Goal: Transaction & Acquisition: Purchase product/service

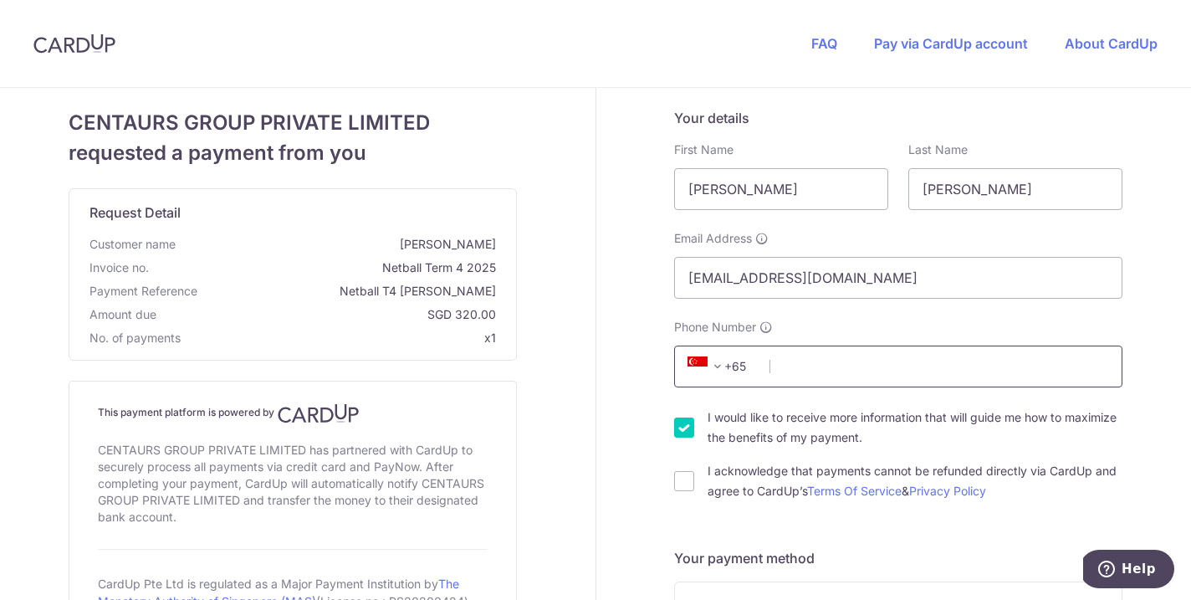
scroll to position [69, 0]
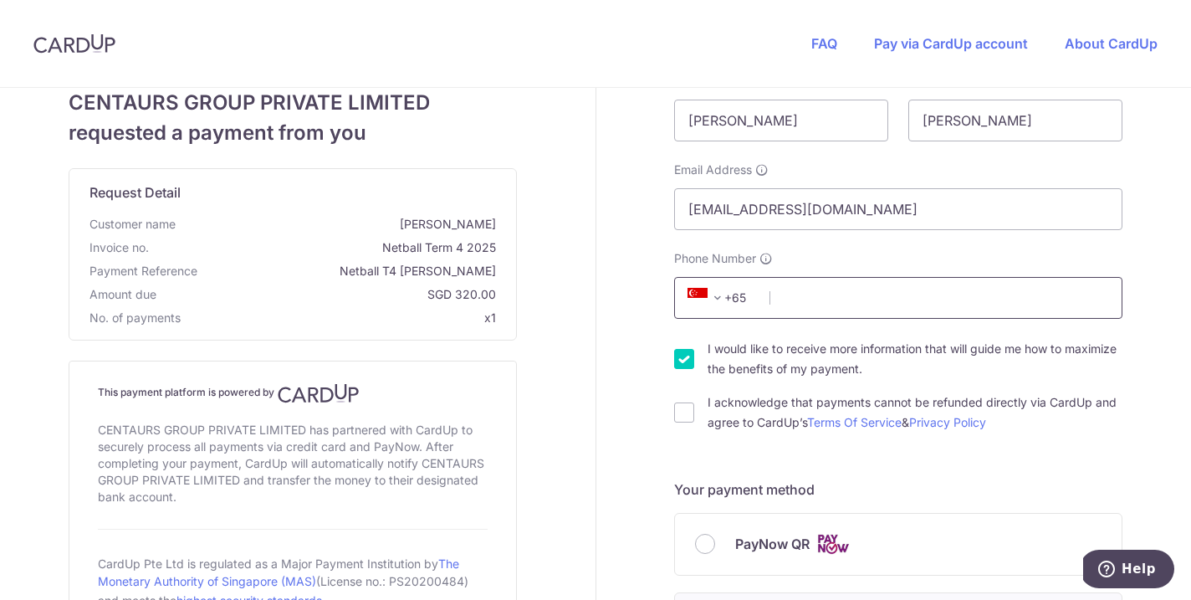
click at [790, 292] on input "Phone Number" at bounding box center [898, 298] width 448 height 42
type input "85890123"
click at [682, 361] on input "I would like to receive more information that will guide me how to maximize the…" at bounding box center [684, 359] width 20 height 20
checkbox input "false"
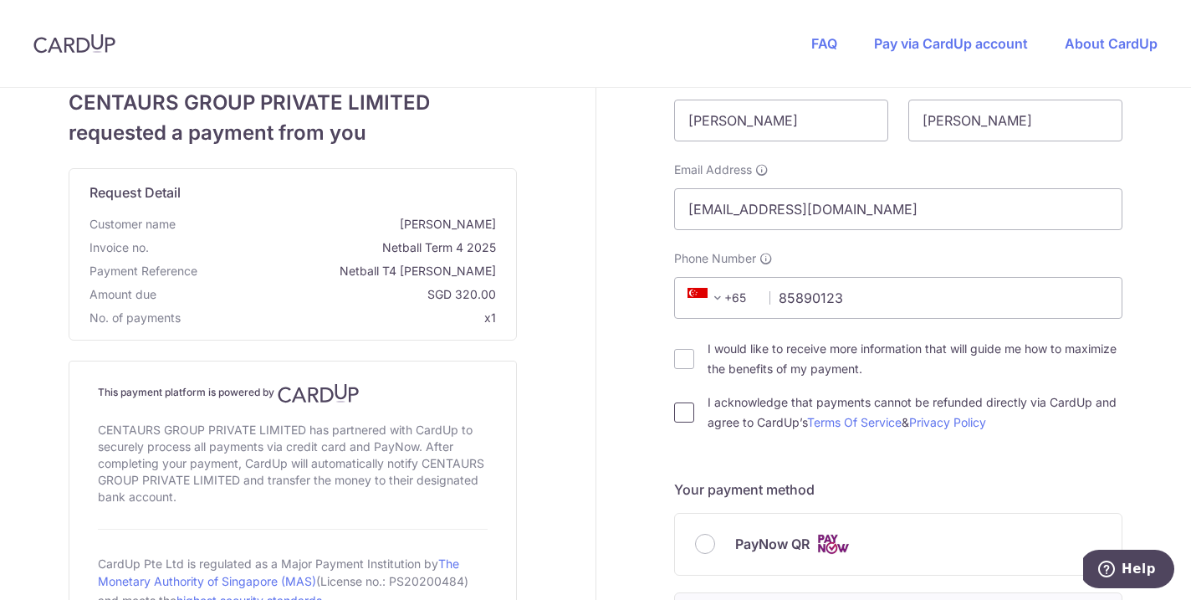
click at [674, 414] on input "I acknowledge that payments cannot be refunded directly via CardUp and agree to…" at bounding box center [684, 412] width 20 height 20
checkbox input "true"
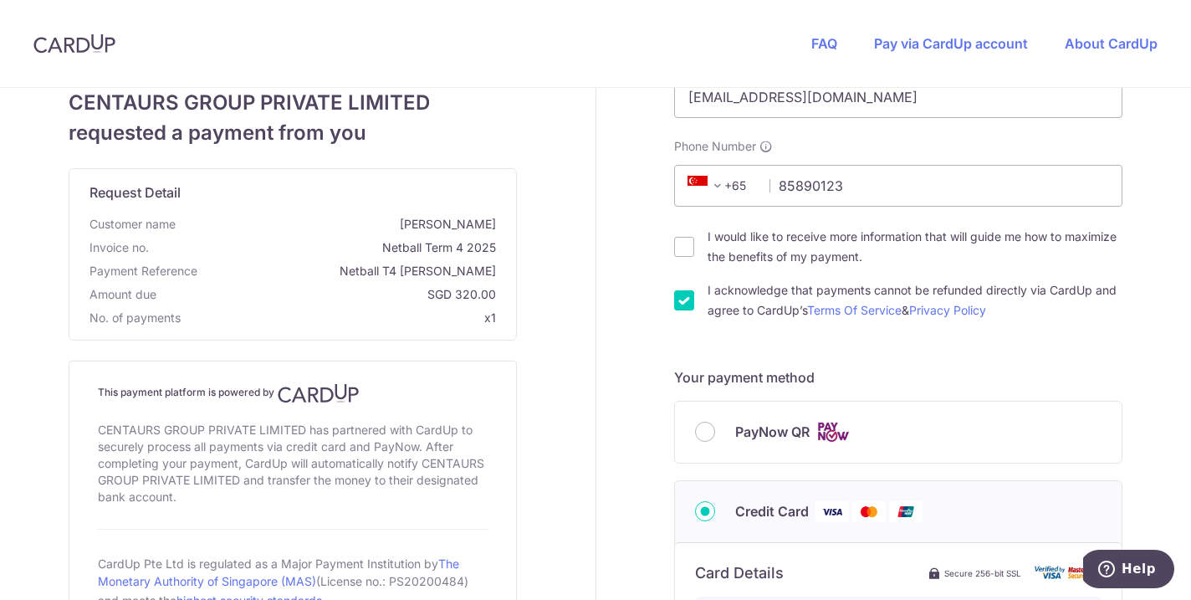
scroll to position [271, 0]
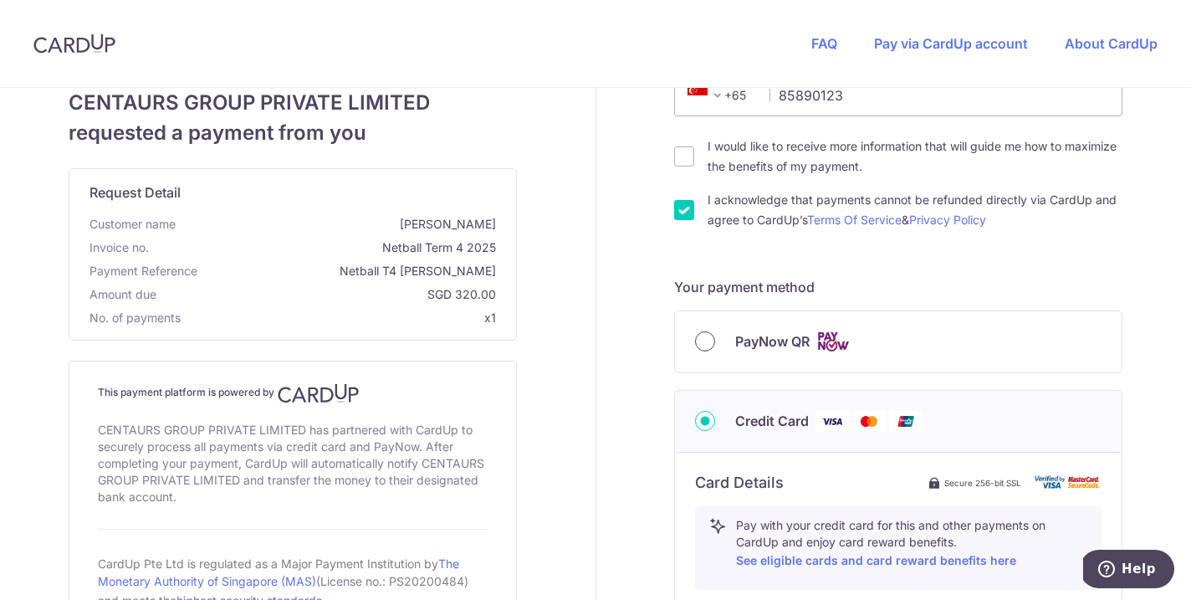
click at [713, 338] on input "PayNow QR" at bounding box center [705, 341] width 20 height 20
radio input "true"
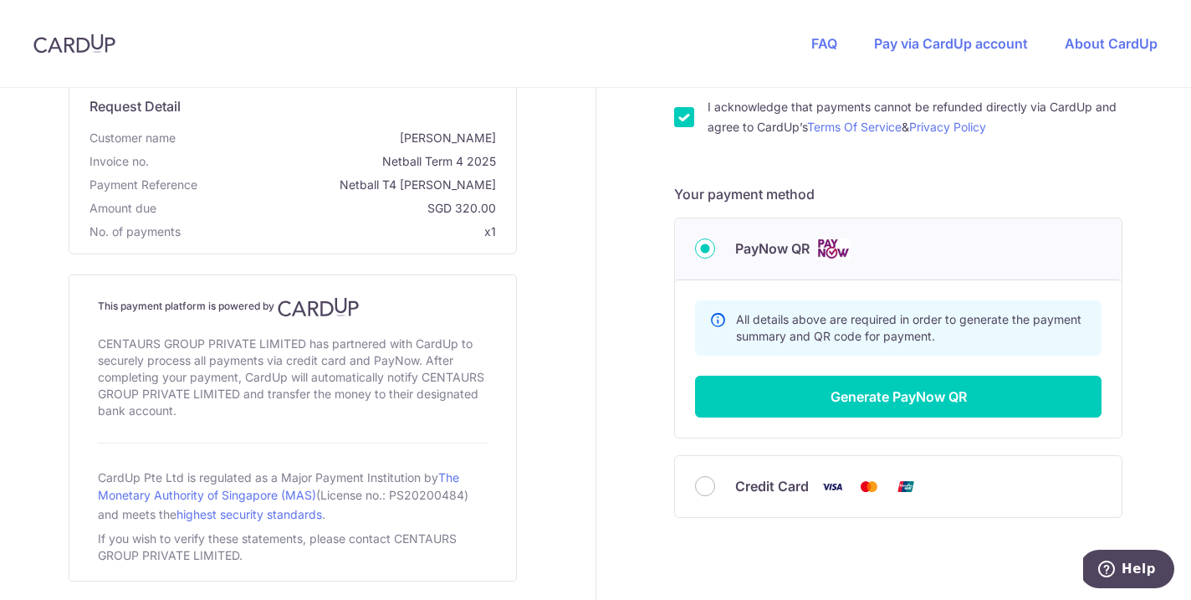
scroll to position [382, 0]
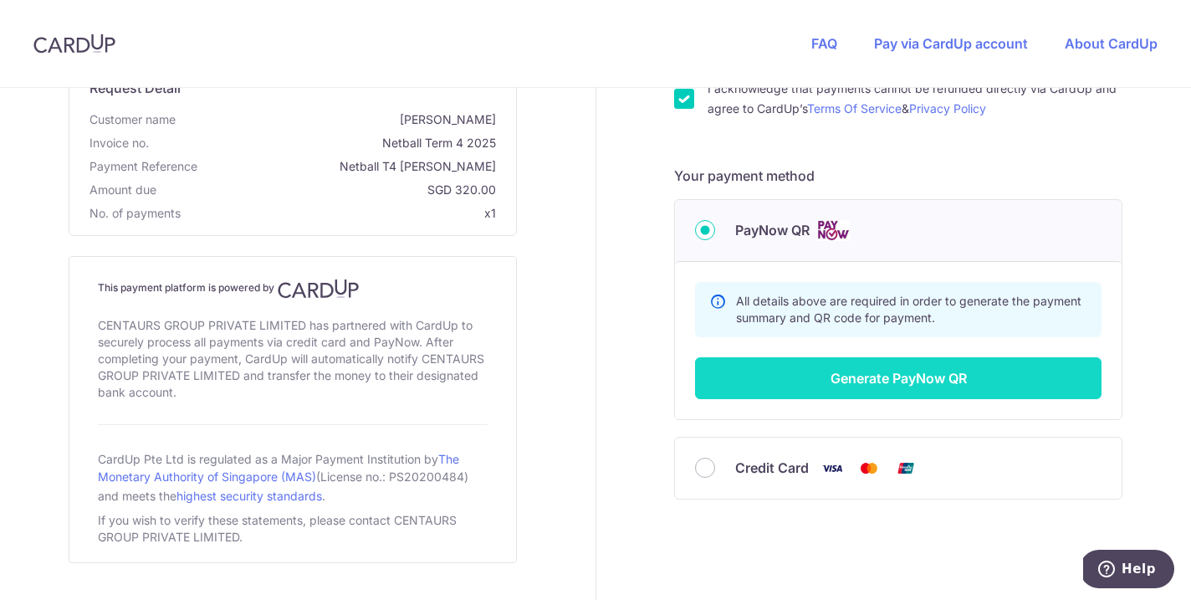
click at [811, 376] on button "Generate PayNow QR" at bounding box center [898, 378] width 407 height 42
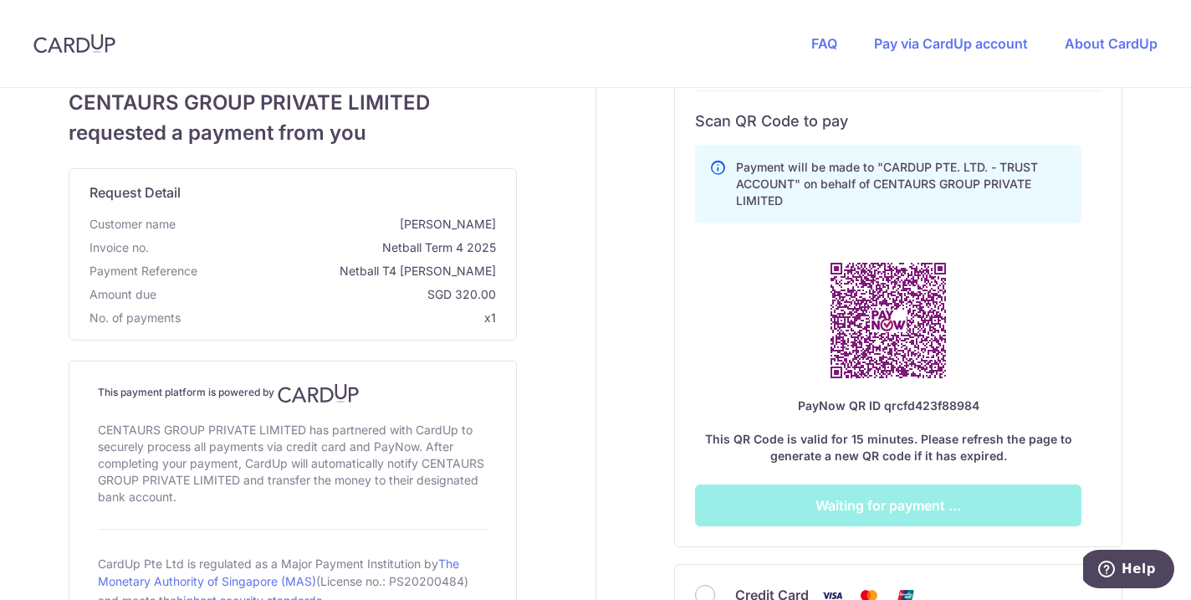
scroll to position [650, 0]
